Goal: Complete application form

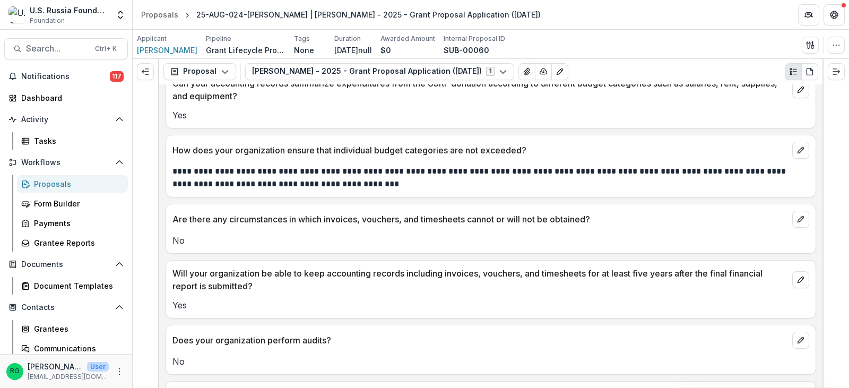
scroll to position [9252, 0]
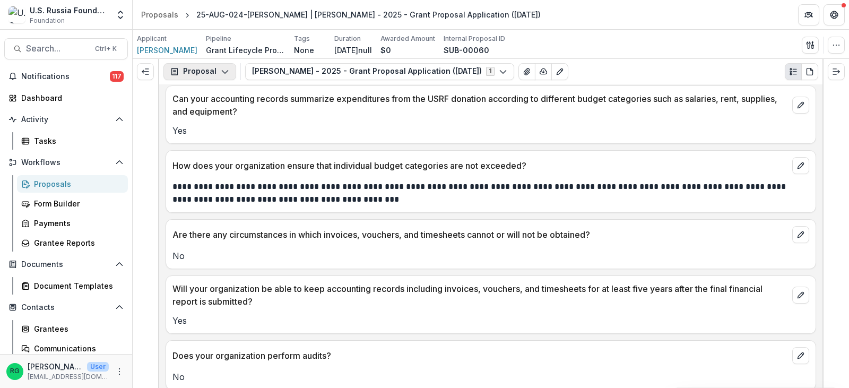
click at [222, 69] on icon "button" at bounding box center [225, 71] width 8 height 8
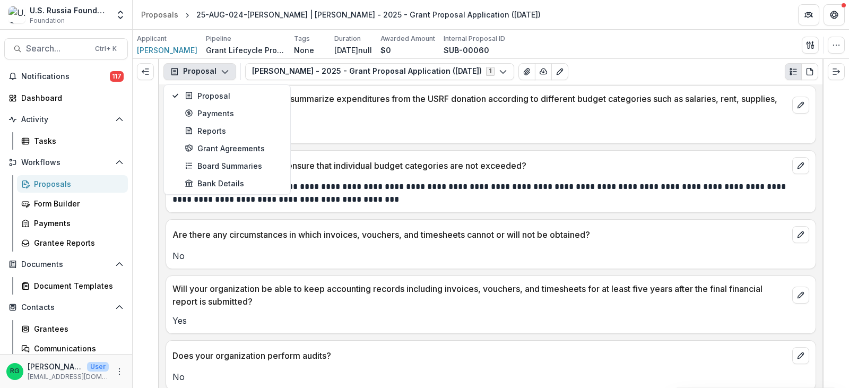
click at [52, 180] on div "Proposals" at bounding box center [76, 183] width 85 height 11
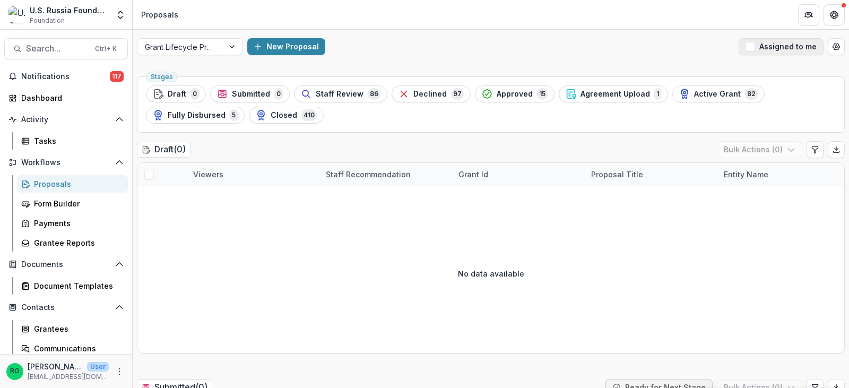
click at [751, 48] on span "button" at bounding box center [751, 47] width 10 height 10
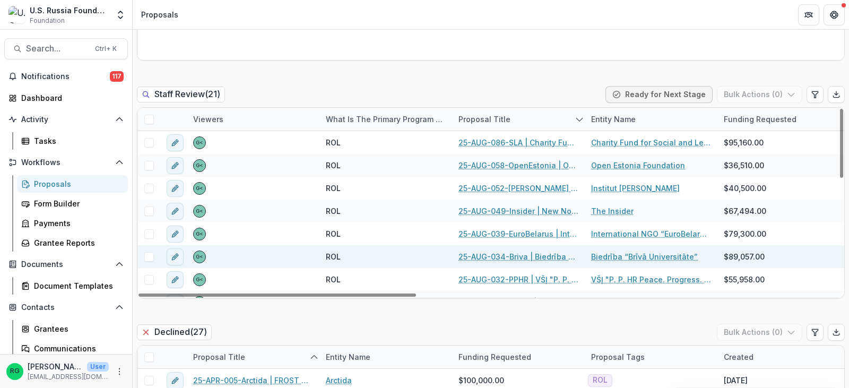
scroll to position [53, 0]
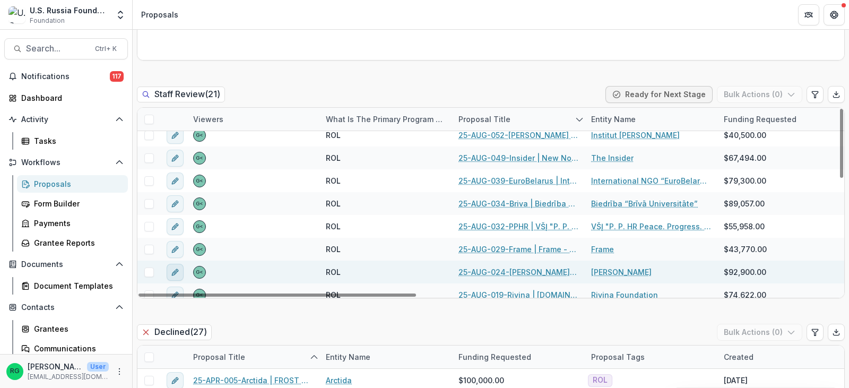
click at [177, 272] on icon "edit" at bounding box center [175, 272] width 8 height 8
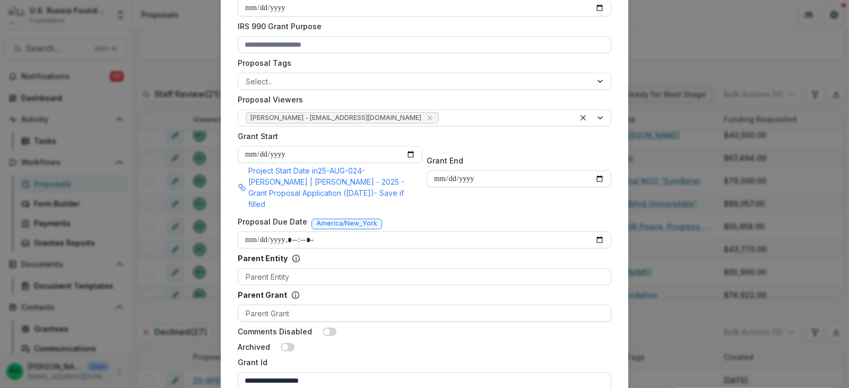
scroll to position [0, 0]
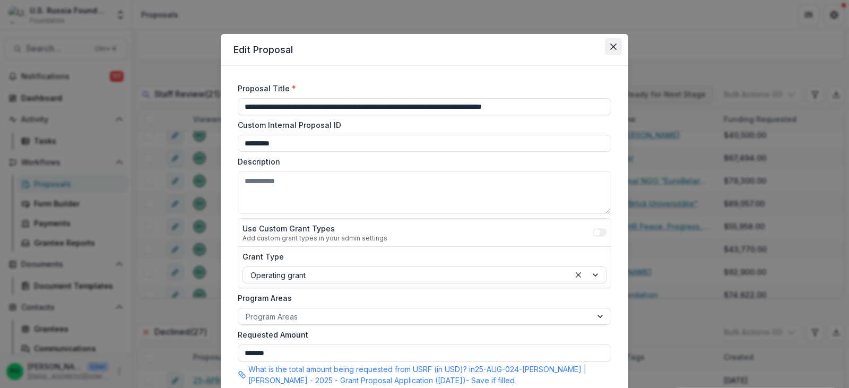
click at [612, 46] on icon "Close" at bounding box center [613, 47] width 6 height 6
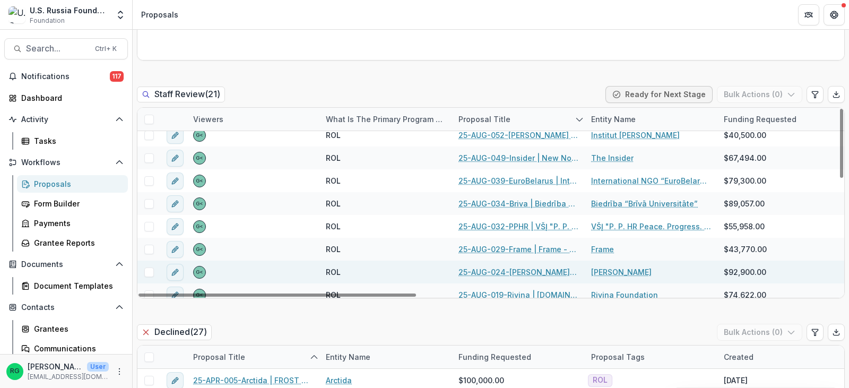
click at [530, 271] on link "25-AUG-024-[PERSON_NAME] | [PERSON_NAME] - 2025 - Grant Proposal Application ([…" at bounding box center [519, 271] width 120 height 11
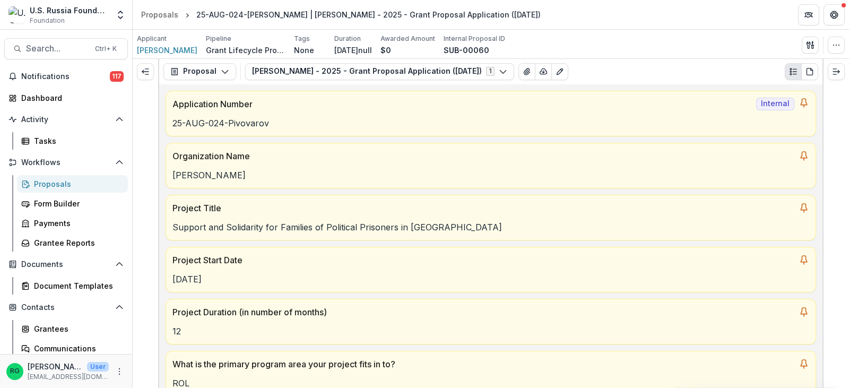
click at [47, 182] on div "Proposals" at bounding box center [76, 183] width 85 height 11
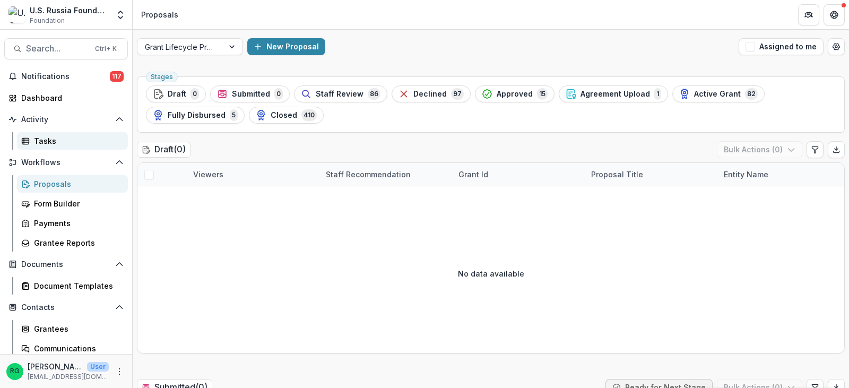
click at [44, 138] on div "Tasks" at bounding box center [76, 140] width 85 height 11
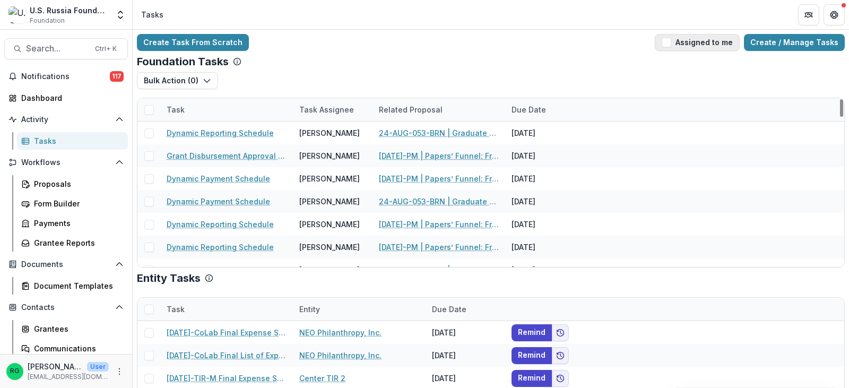
click at [669, 44] on span "button" at bounding box center [667, 43] width 10 height 10
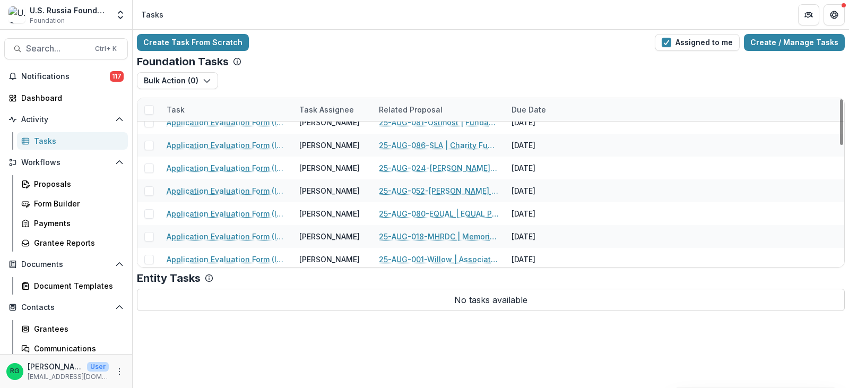
scroll to position [76, 0]
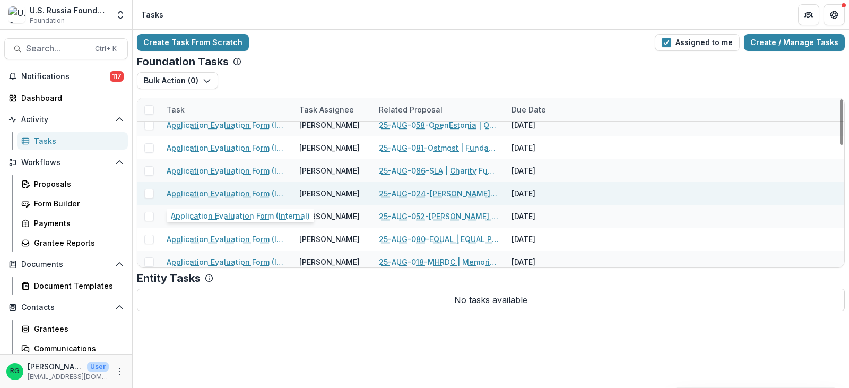
click at [223, 189] on link "Application Evaluation Form (Internal)" at bounding box center [227, 193] width 120 height 11
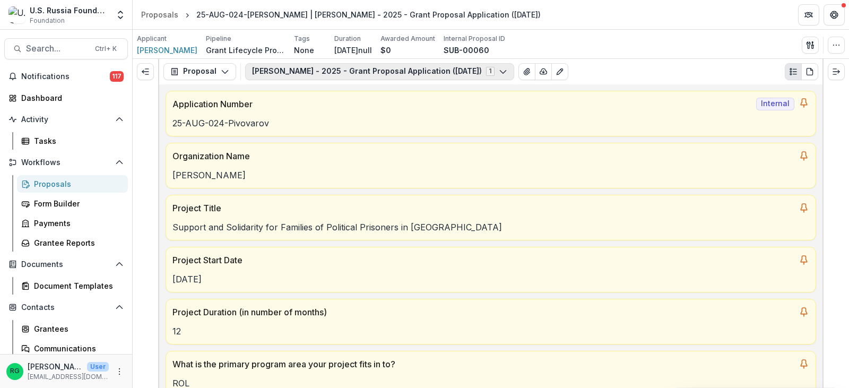
click at [506, 71] on polyline "button" at bounding box center [503, 71] width 6 height 3
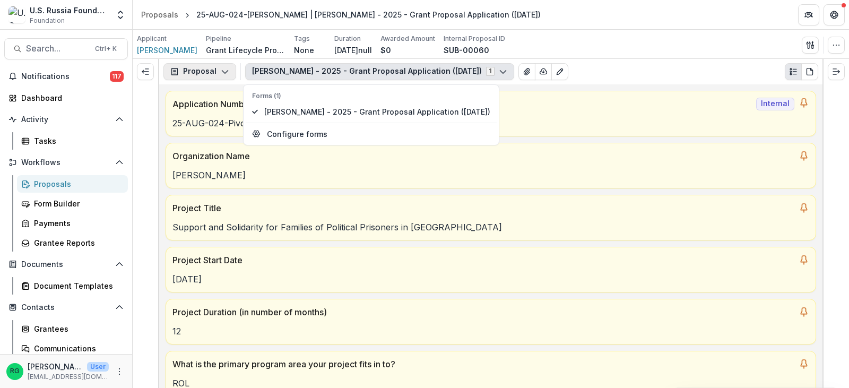
click at [227, 72] on icon "button" at bounding box center [225, 71] width 8 height 8
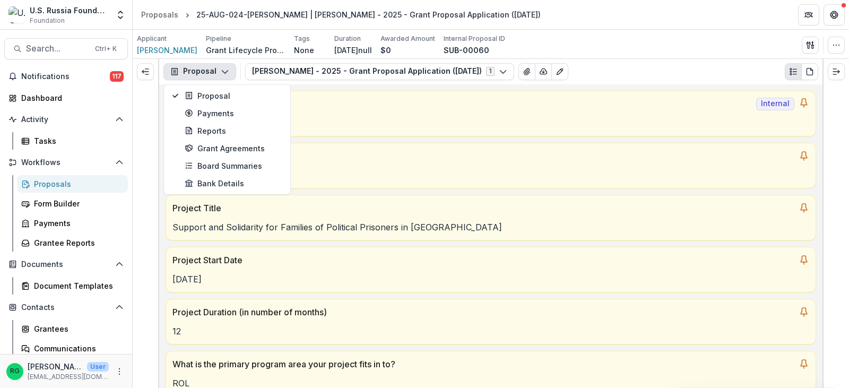
click at [698, 36] on div "Applicant [PERSON_NAME] Pipeline Grant Lifecycle Process Tags None All tags Dur…" at bounding box center [491, 45] width 708 height 22
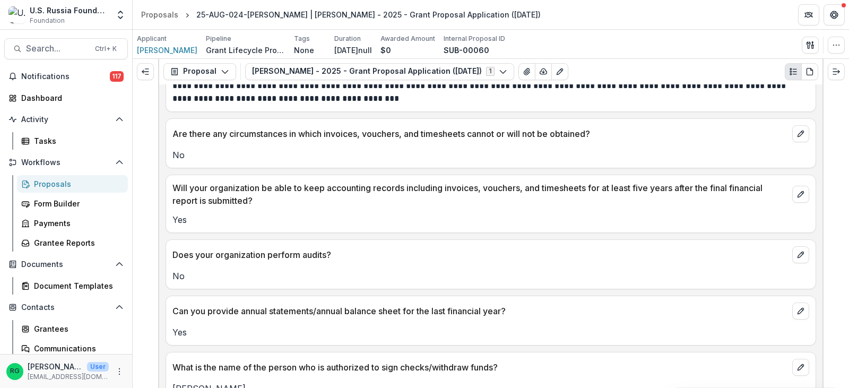
scroll to position [9305, 0]
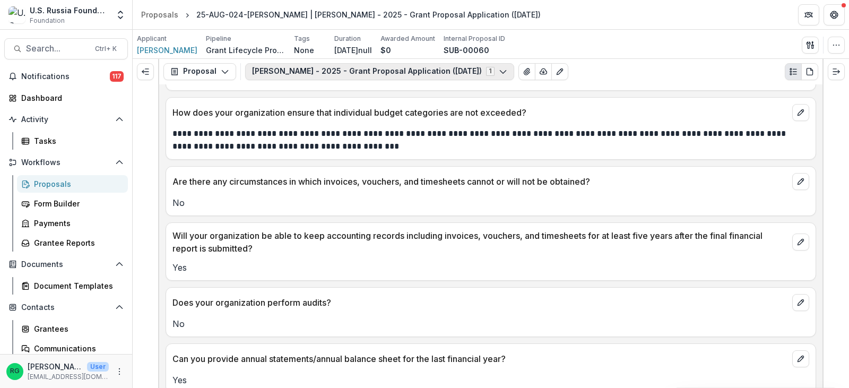
click at [506, 72] on polyline "button" at bounding box center [503, 71] width 6 height 3
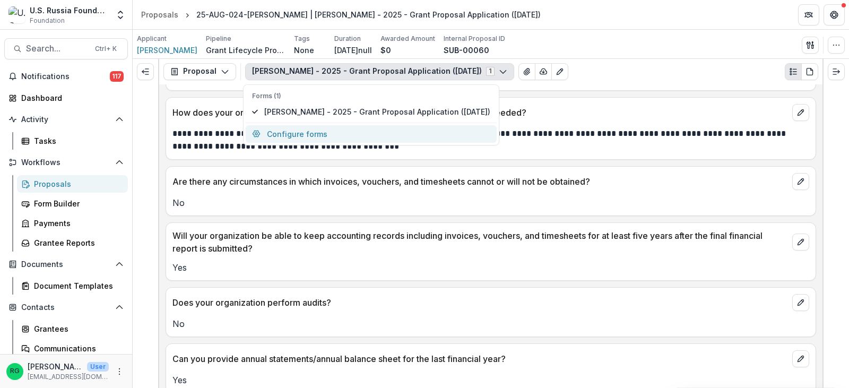
click at [299, 132] on button "Configure forms" at bounding box center [371, 134] width 251 height 18
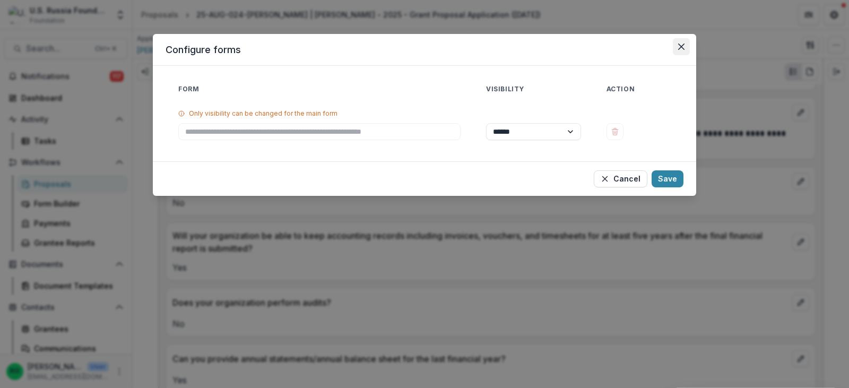
click at [687, 46] on button "Close" at bounding box center [681, 46] width 17 height 17
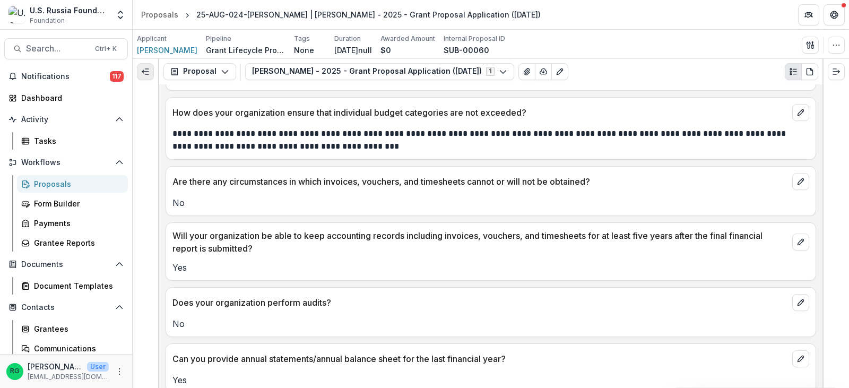
click at [142, 72] on line "Expand left" at bounding box center [145, 72] width 6 height 0
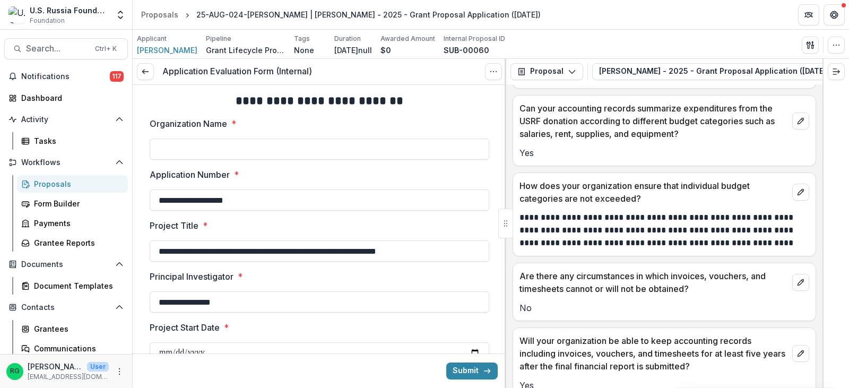
scroll to position [0, 0]
click at [201, 149] on input "Organization Name *" at bounding box center [320, 149] width 340 height 21
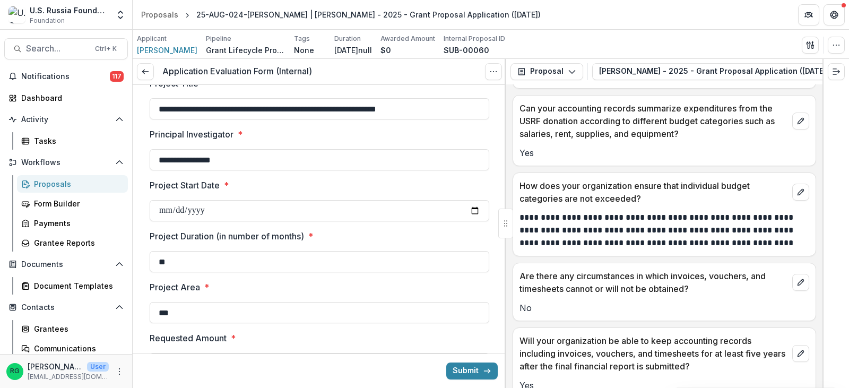
scroll to position [159, 0]
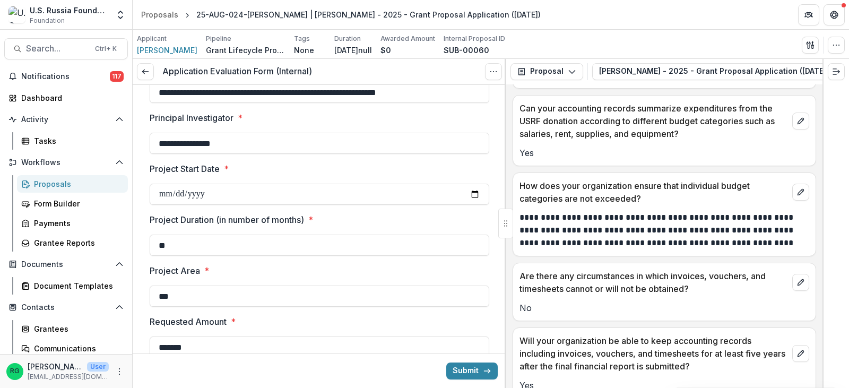
type input "***"
